Goal: Complete application form

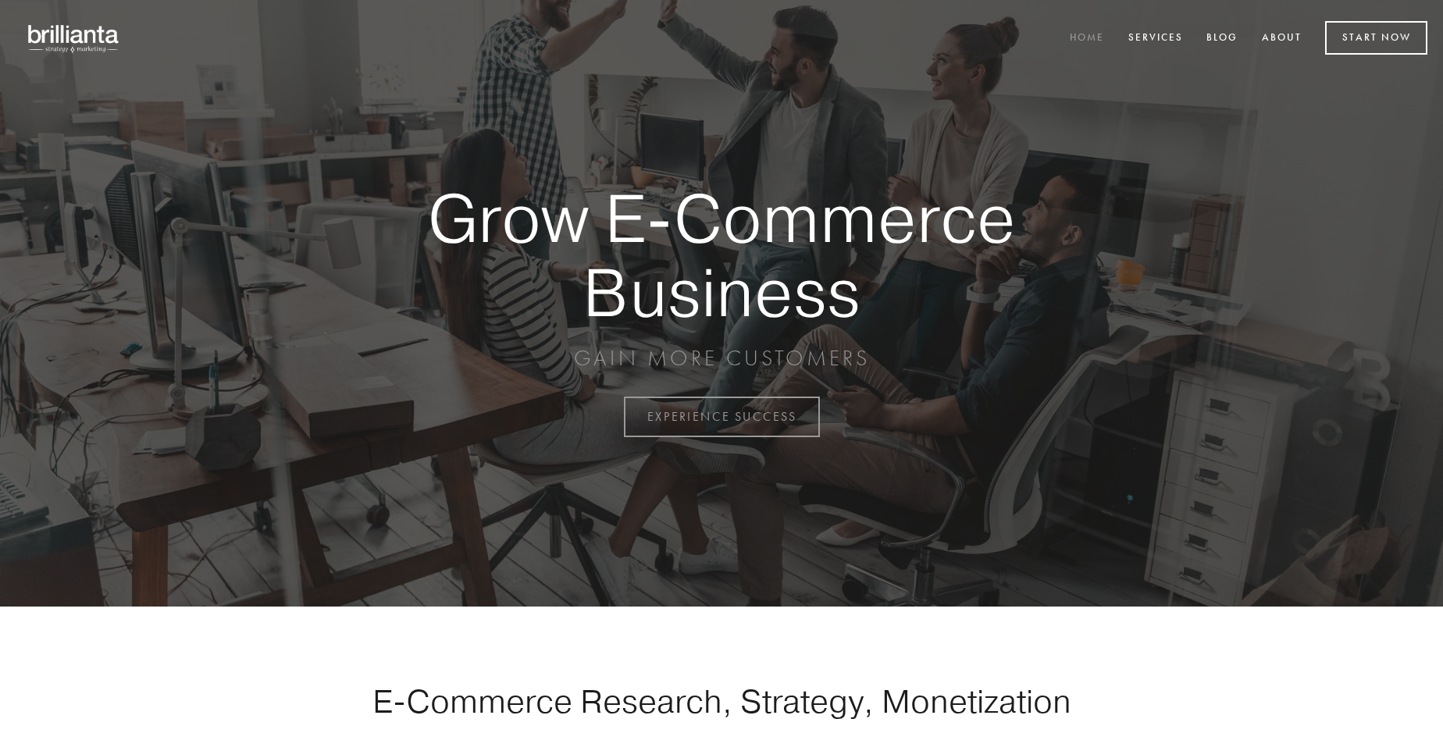
scroll to position [4093, 0]
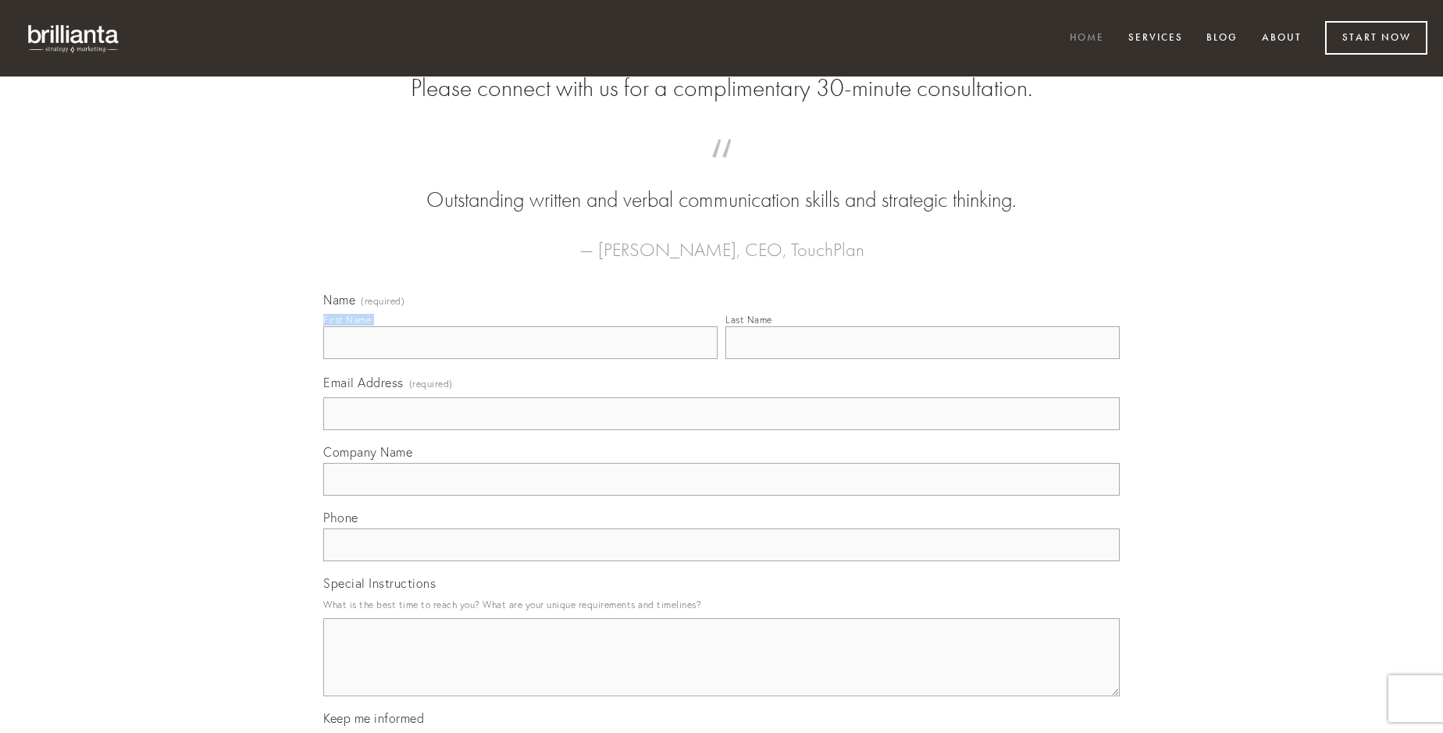
type input "[PERSON_NAME]"
click at [922, 359] on input "Last Name" at bounding box center [922, 342] width 394 height 33
type input "[PERSON_NAME]"
click at [722, 430] on input "Email Address (required)" at bounding box center [721, 413] width 796 height 33
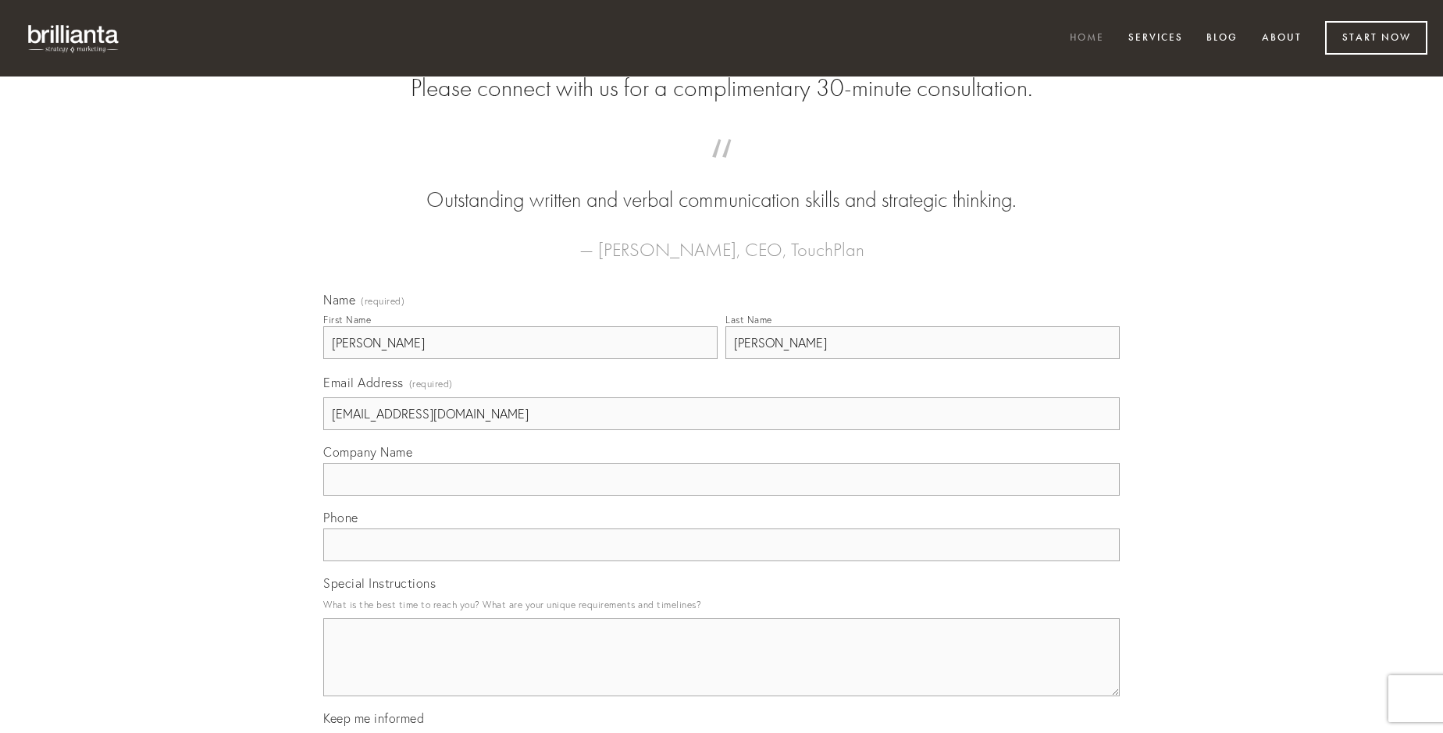
type input "[EMAIL_ADDRESS][DOMAIN_NAME]"
click at [722, 496] on input "Company Name" at bounding box center [721, 479] width 796 height 33
type input "anser"
click at [722, 561] on input "text" at bounding box center [721, 545] width 796 height 33
click at [722, 672] on textarea "Special Instructions" at bounding box center [721, 657] width 796 height 78
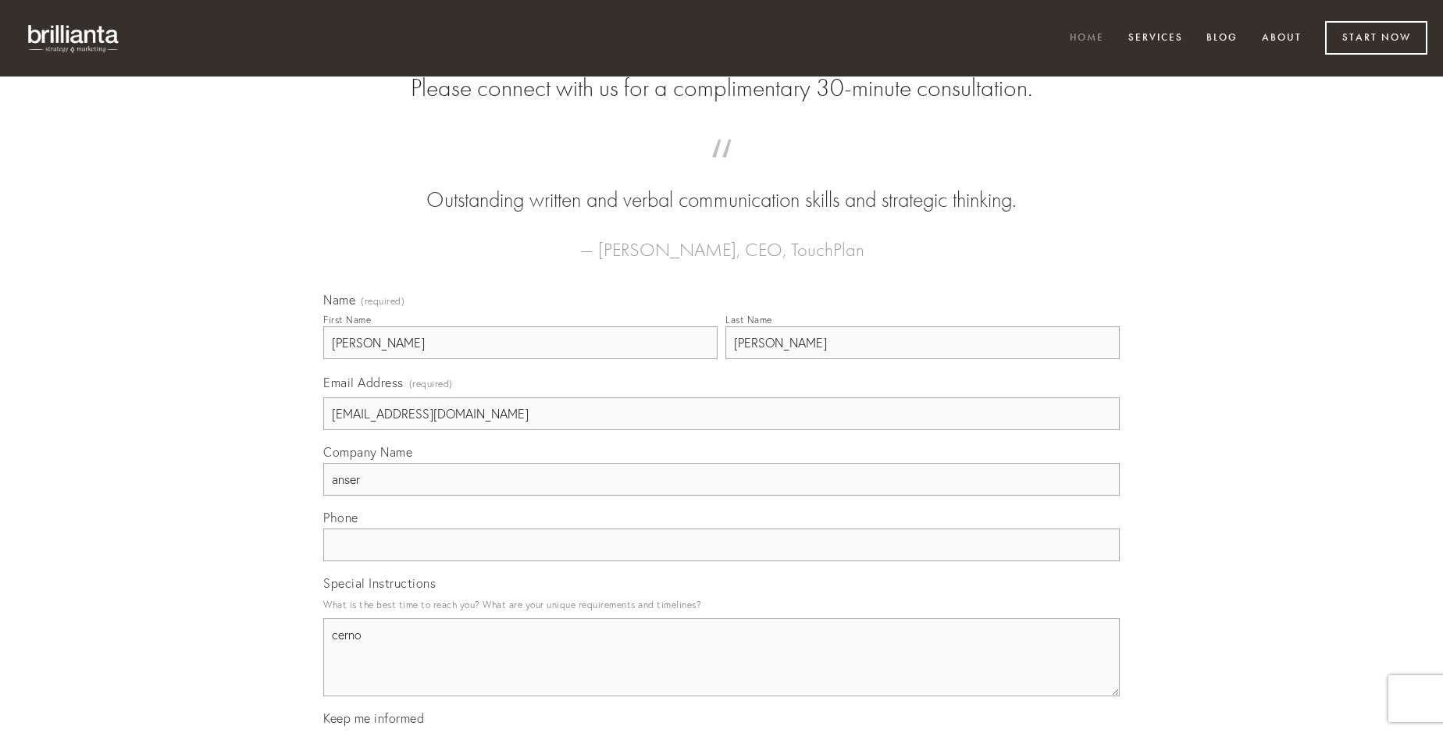
type textarea "cerno"
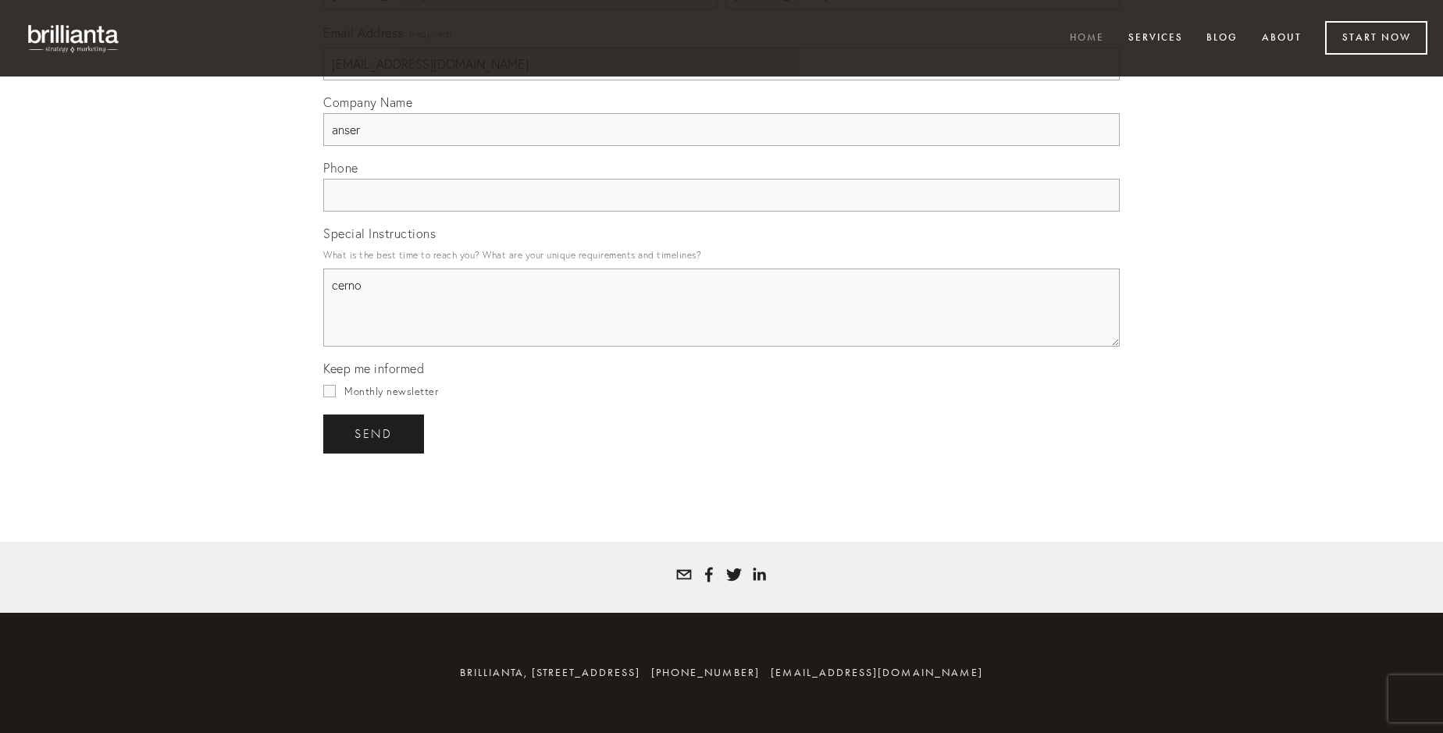
click at [375, 433] on span "send" at bounding box center [374, 434] width 38 height 14
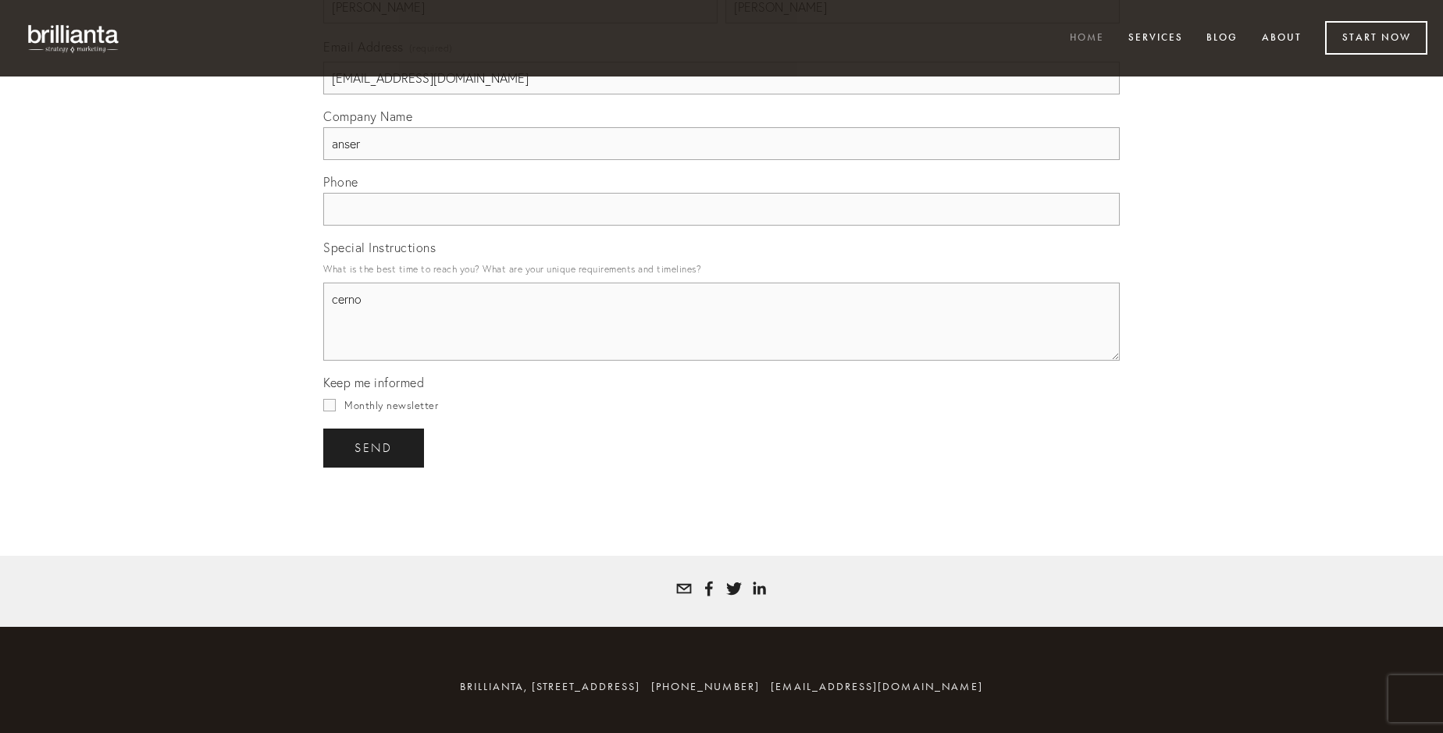
scroll to position [4047, 0]
